Goal: Task Accomplishment & Management: Complete application form

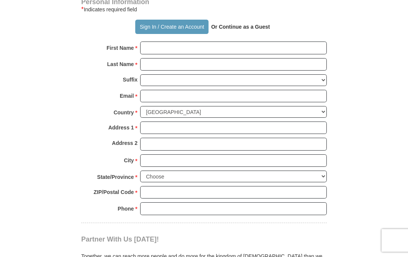
scroll to position [509, 0]
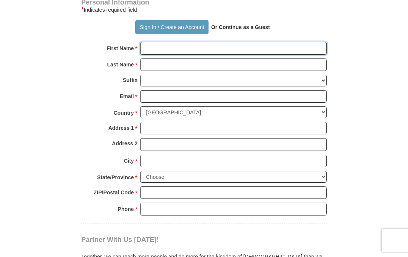
click at [155, 46] on input "First Name *" at bounding box center [233, 48] width 187 height 13
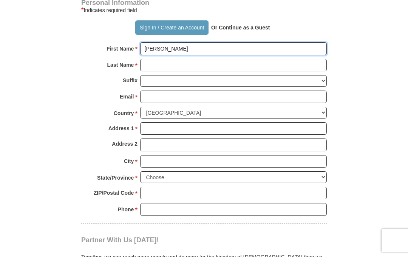
type input "[PERSON_NAME]"
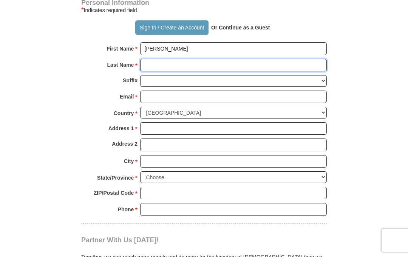
click at [161, 65] on input "Last Name *" at bounding box center [233, 65] width 187 height 13
type input "Herod"
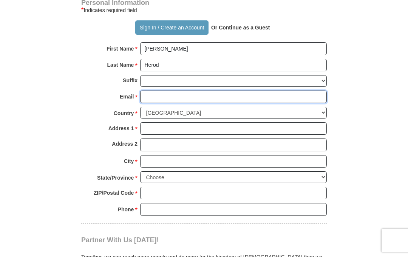
click at [157, 91] on input "Email *" at bounding box center [233, 97] width 187 height 13
type input "[EMAIL_ADDRESS][DOMAIN_NAME]"
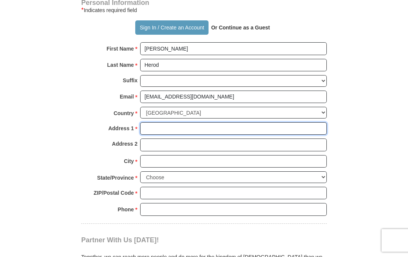
click at [162, 122] on input "Address 1 *" at bounding box center [233, 128] width 187 height 13
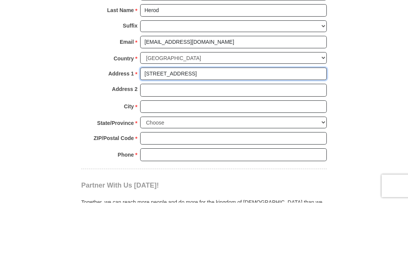
type input "[STREET_ADDRESS]"
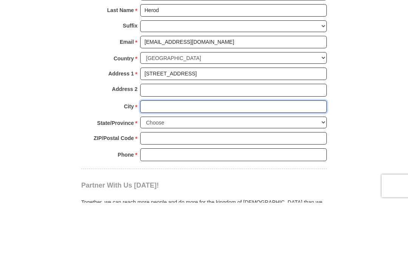
click at [168, 155] on input "City *" at bounding box center [233, 161] width 187 height 13
type input "[GEOGRAPHIC_DATA]"
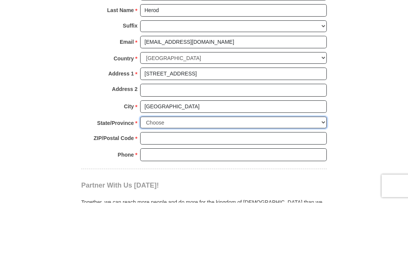
click at [180, 172] on select "Choose [US_STATE] [US_STATE] [US_STATE] [US_STATE] [US_STATE] Armed Forces Amer…" at bounding box center [233, 178] width 187 height 12
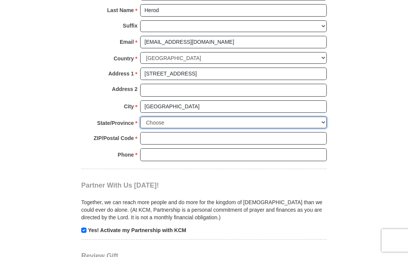
select select "MI"
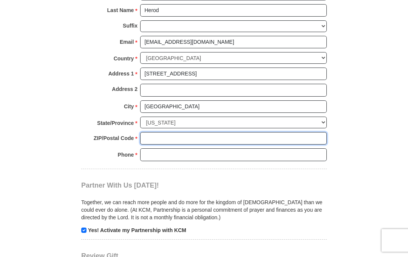
click at [168, 132] on input "ZIP/Postal Code *" at bounding box center [233, 138] width 187 height 13
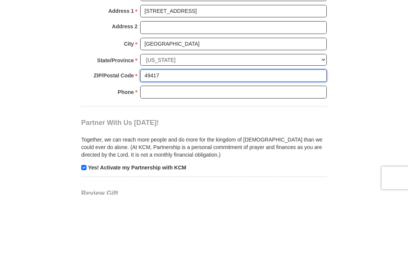
type input "49417"
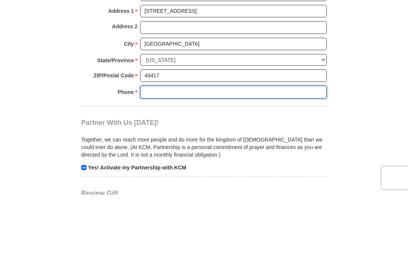
click at [156, 149] on input "Phone * *" at bounding box center [233, 155] width 187 height 13
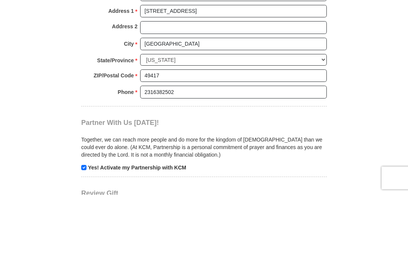
scroll to position [626, 0]
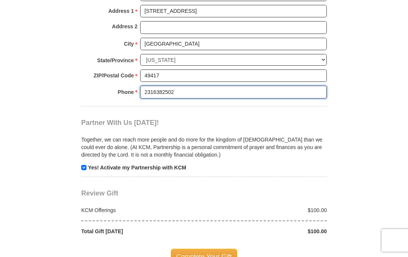
type input "2316382502"
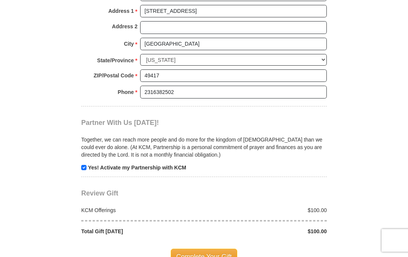
click at [218, 249] on span "Complete Your Gift" at bounding box center [204, 257] width 67 height 16
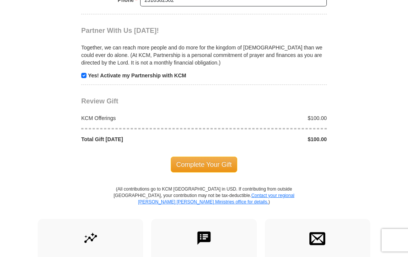
scroll to position [756, 0]
click at [85, 73] on input "checkbox" at bounding box center [83, 75] width 5 height 5
checkbox input "false"
click at [210, 157] on span "Complete Your Gift" at bounding box center [204, 165] width 67 height 16
